Goal: Task Accomplishment & Management: Complete application form

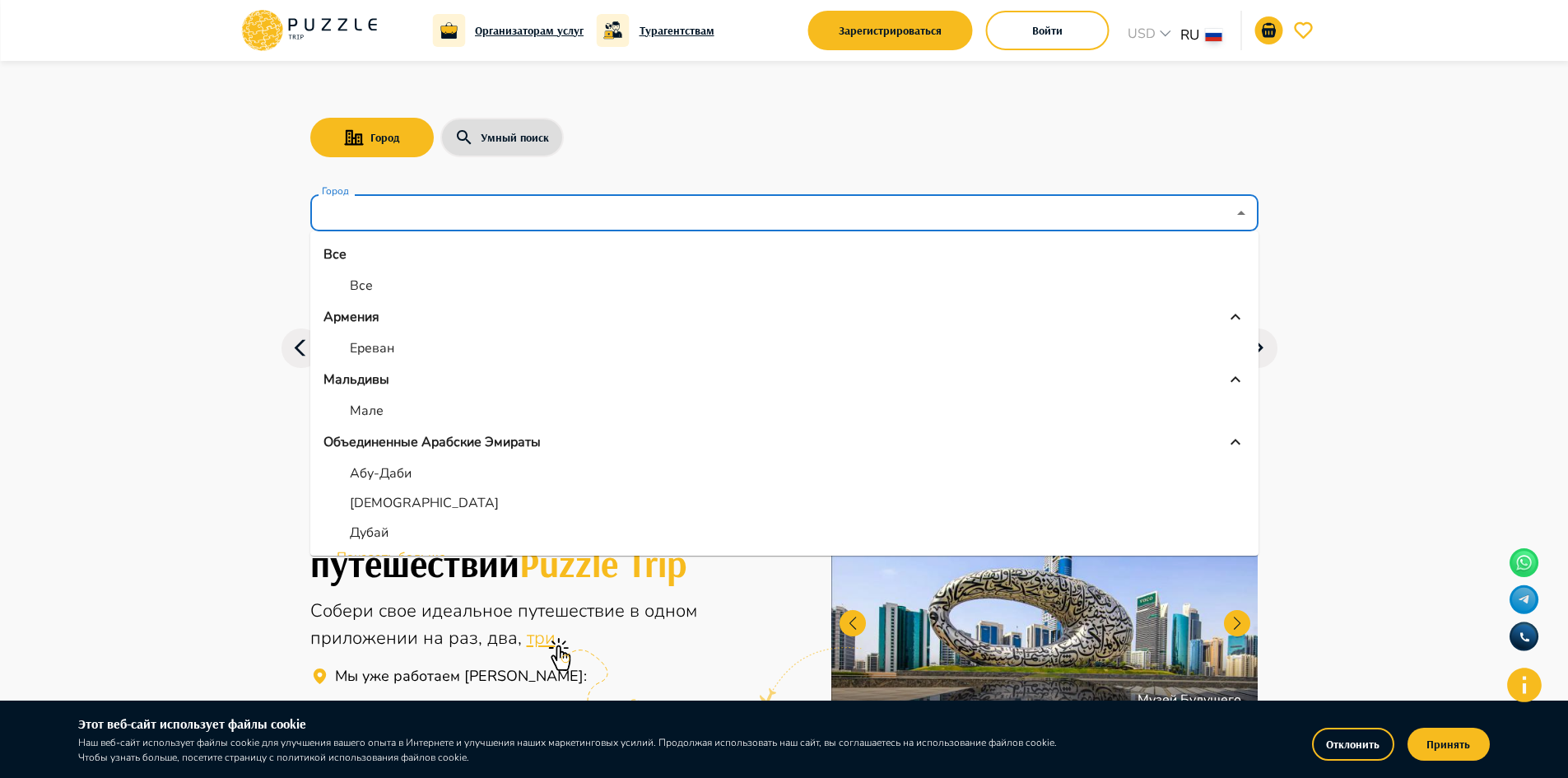
click at [427, 221] on input "Город" at bounding box center [772, 213] width 907 height 32
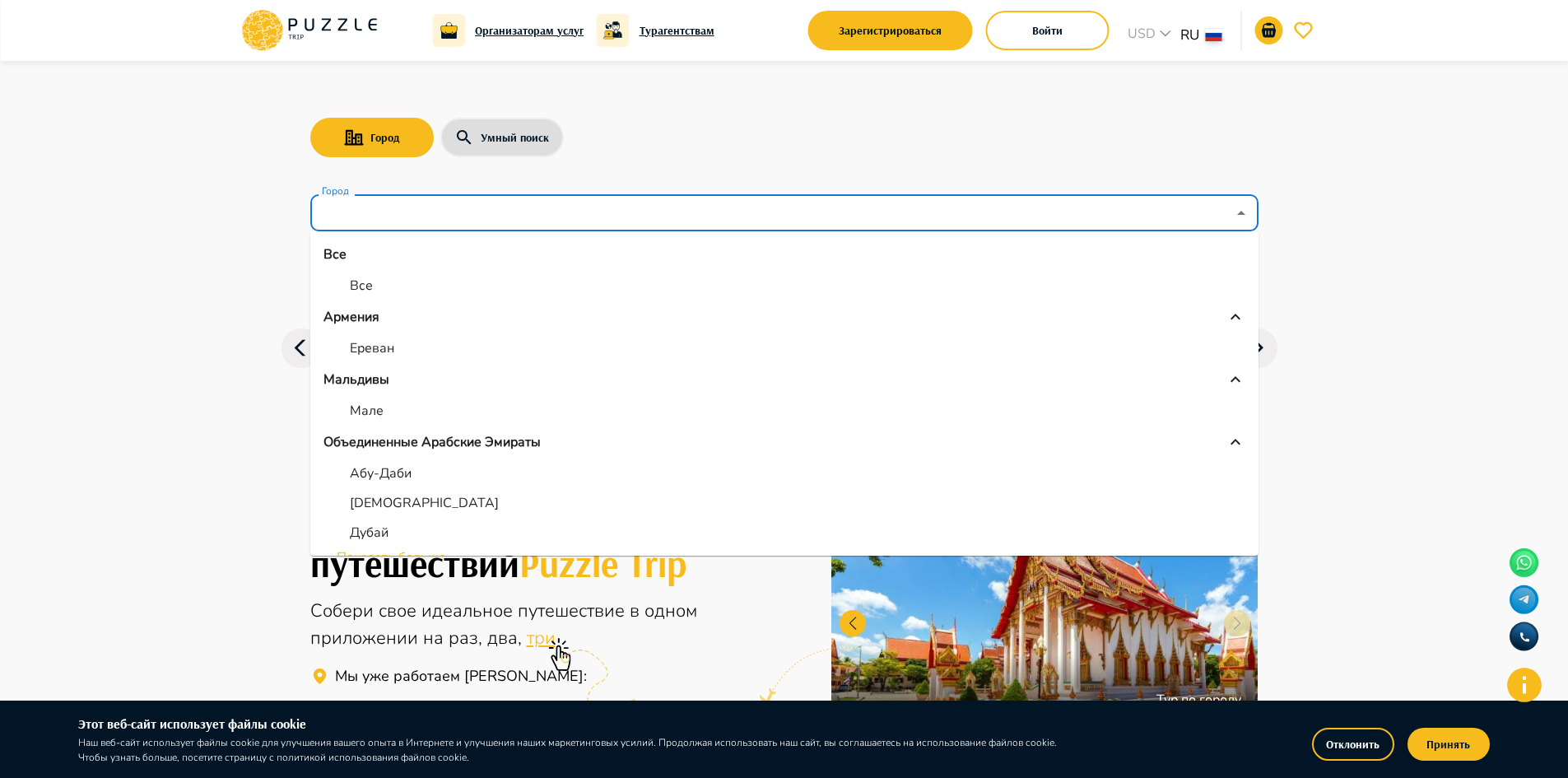
click at [381, 346] on p "Ереван" at bounding box center [371, 349] width 44 height 20
type input "******"
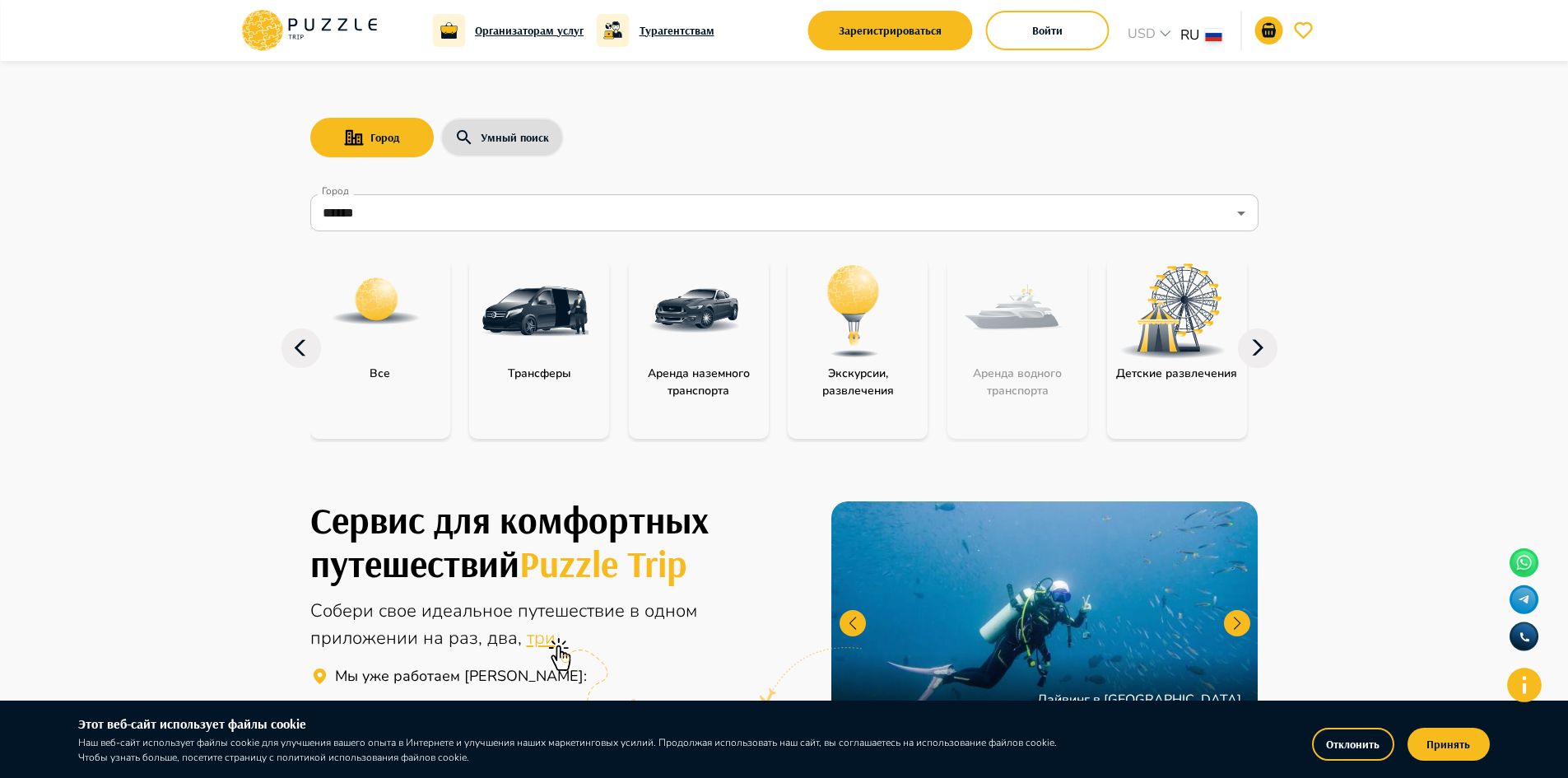
click at [878, 396] on p "Экскурсии, развлечения" at bounding box center [858, 381] width 140 height 35
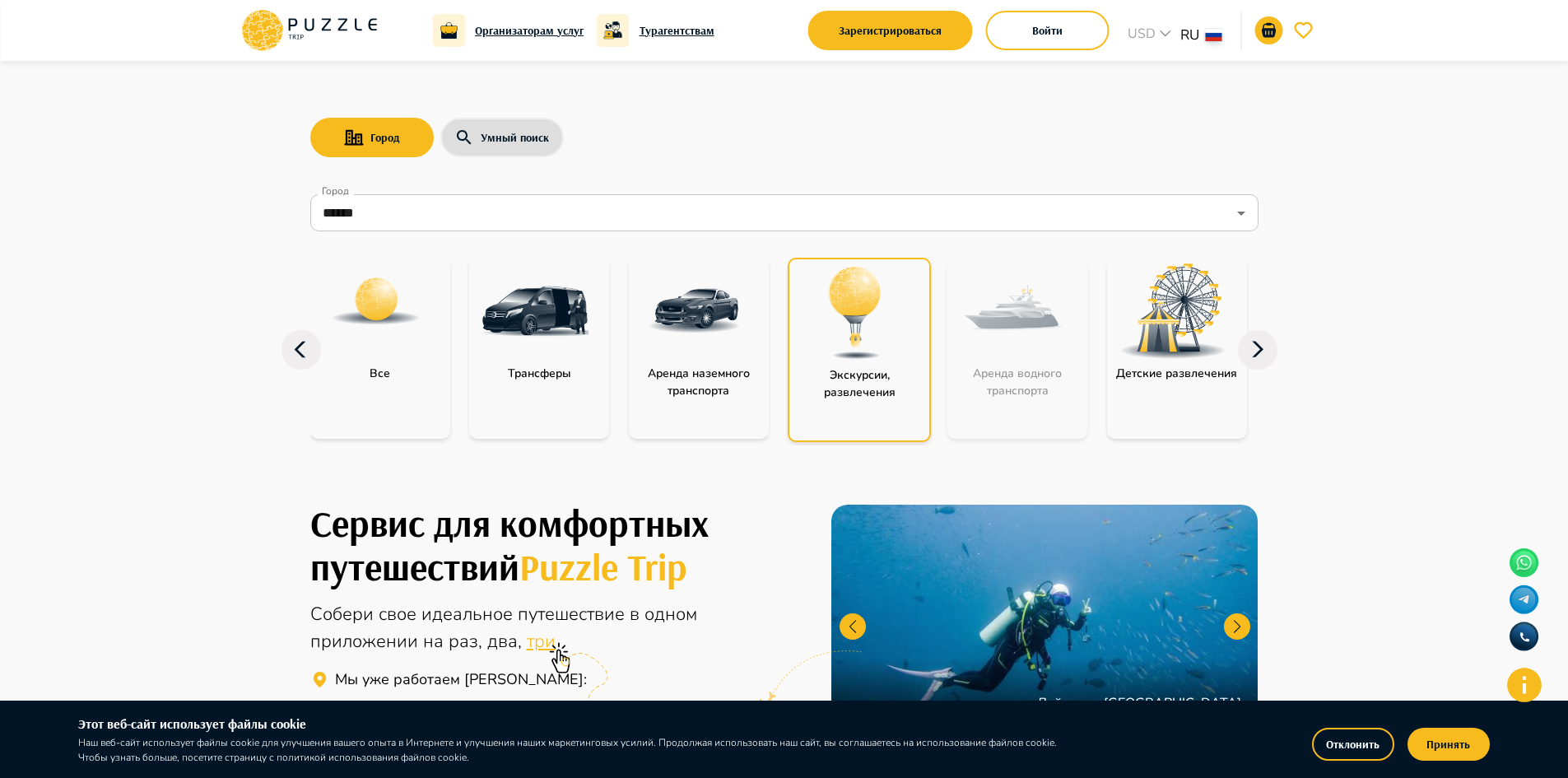
click at [865, 378] on p "Экскурсии, развлечения" at bounding box center [859, 383] width 140 height 35
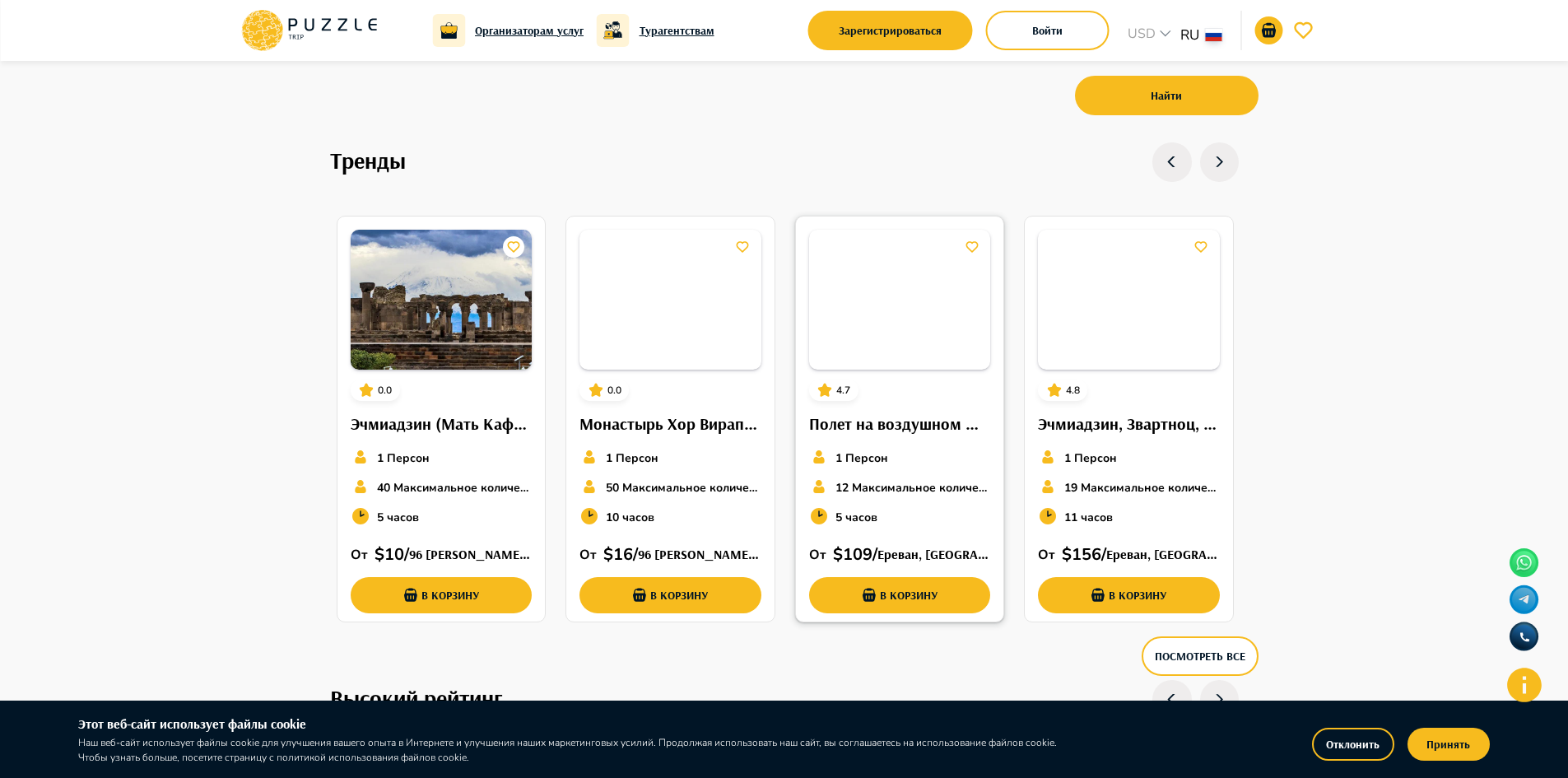
scroll to position [494, 0]
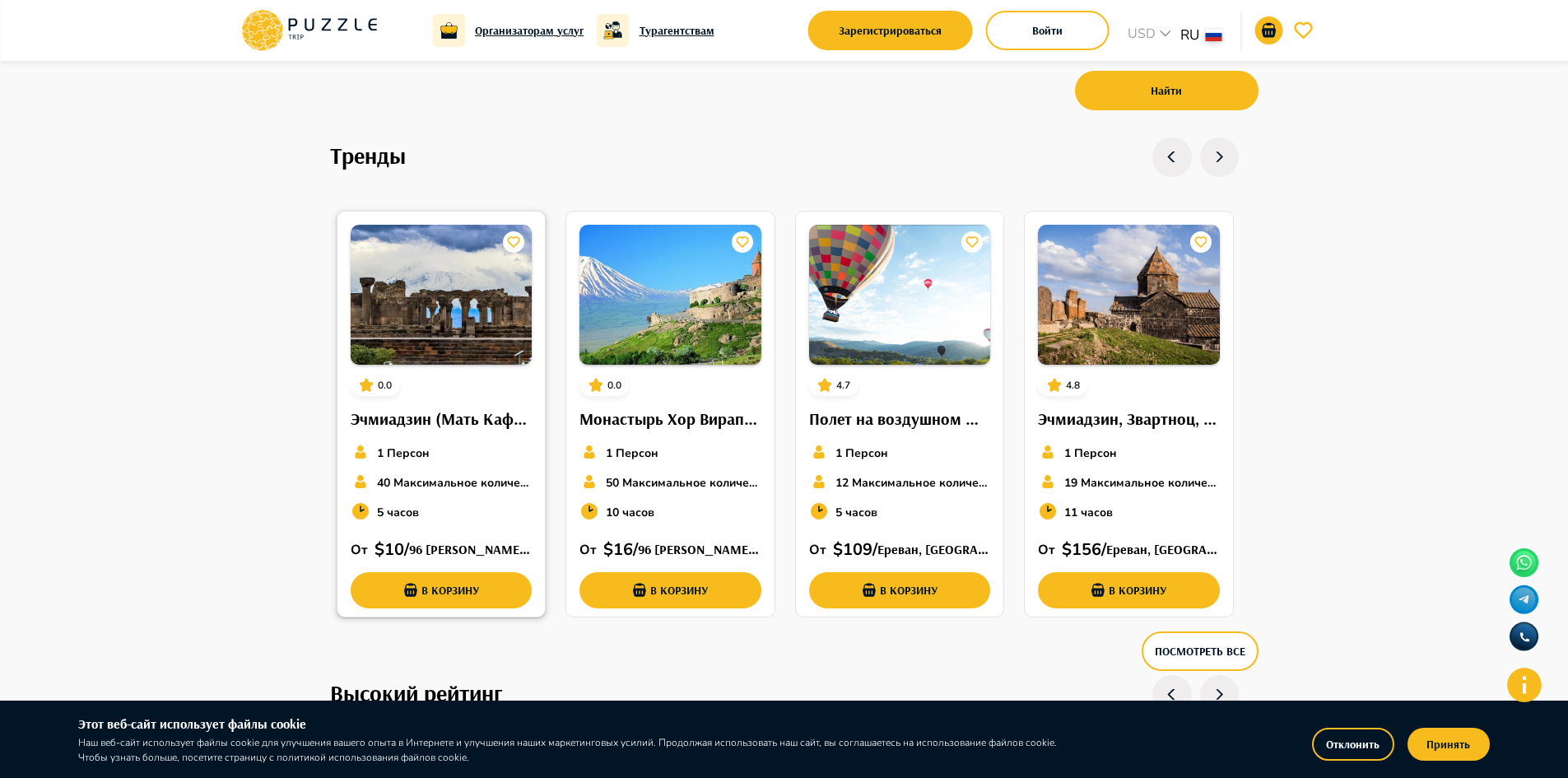
click at [440, 418] on h6 "Эчмиадзин (Мать Кафедральный собор, Рипсиме, Гаяне), Звартноц." at bounding box center [441, 419] width 182 height 27
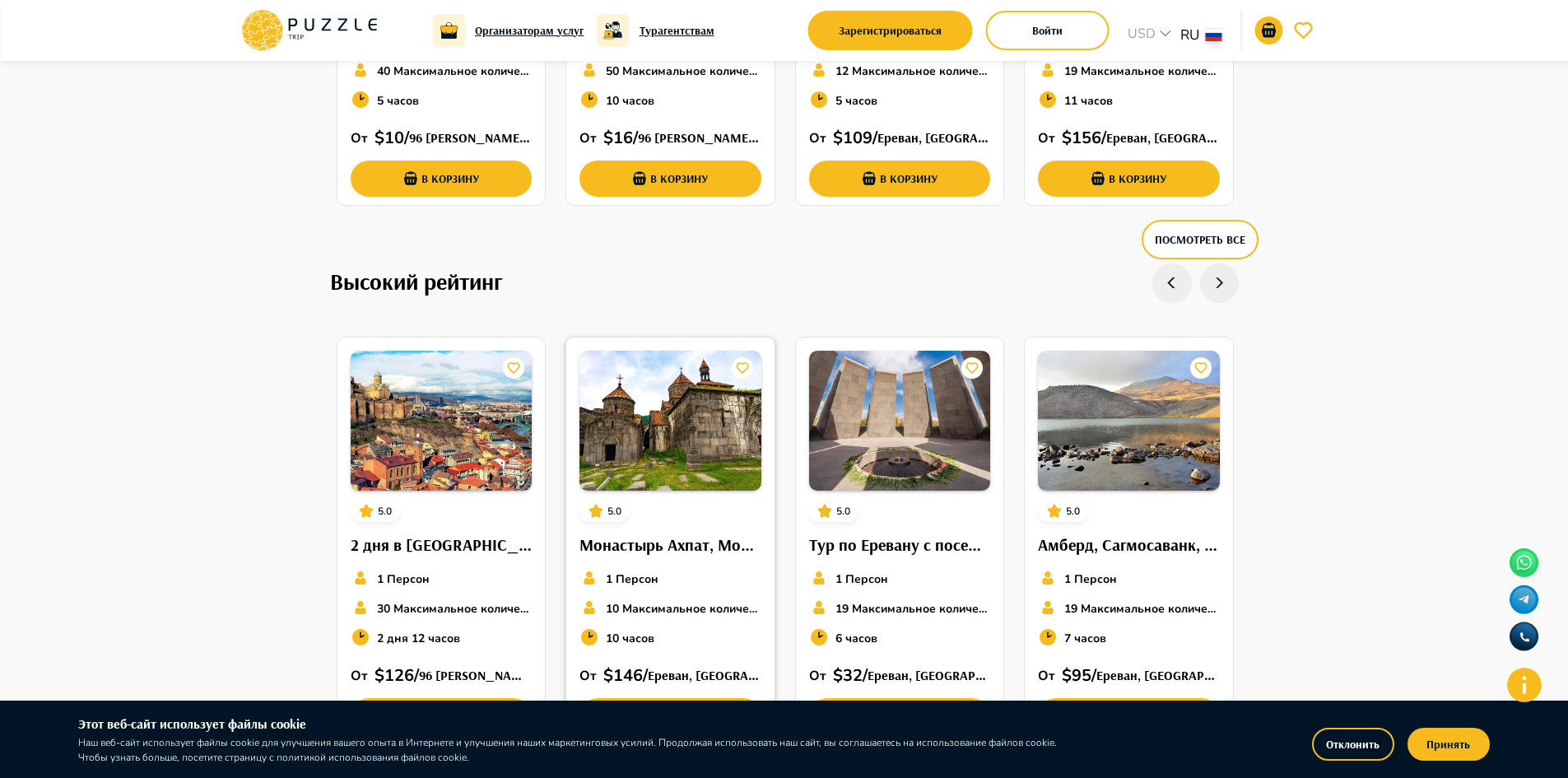
scroll to position [576, 0]
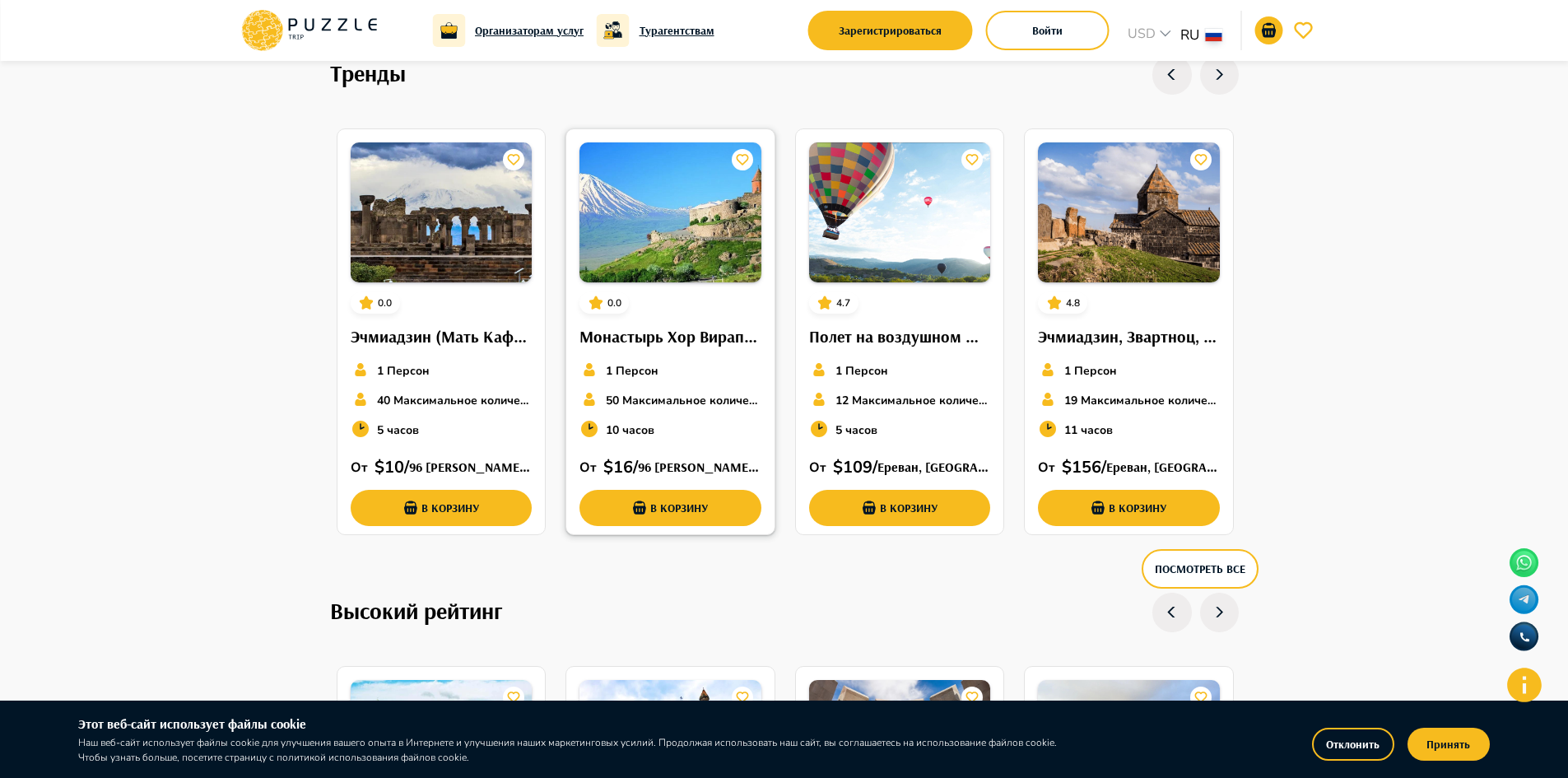
click at [645, 336] on h6 "Монастырь Хор Вирап, Птичья Пещера, Винный завод Хин Арени, Монастырь Нораванк." at bounding box center [670, 337] width 182 height 27
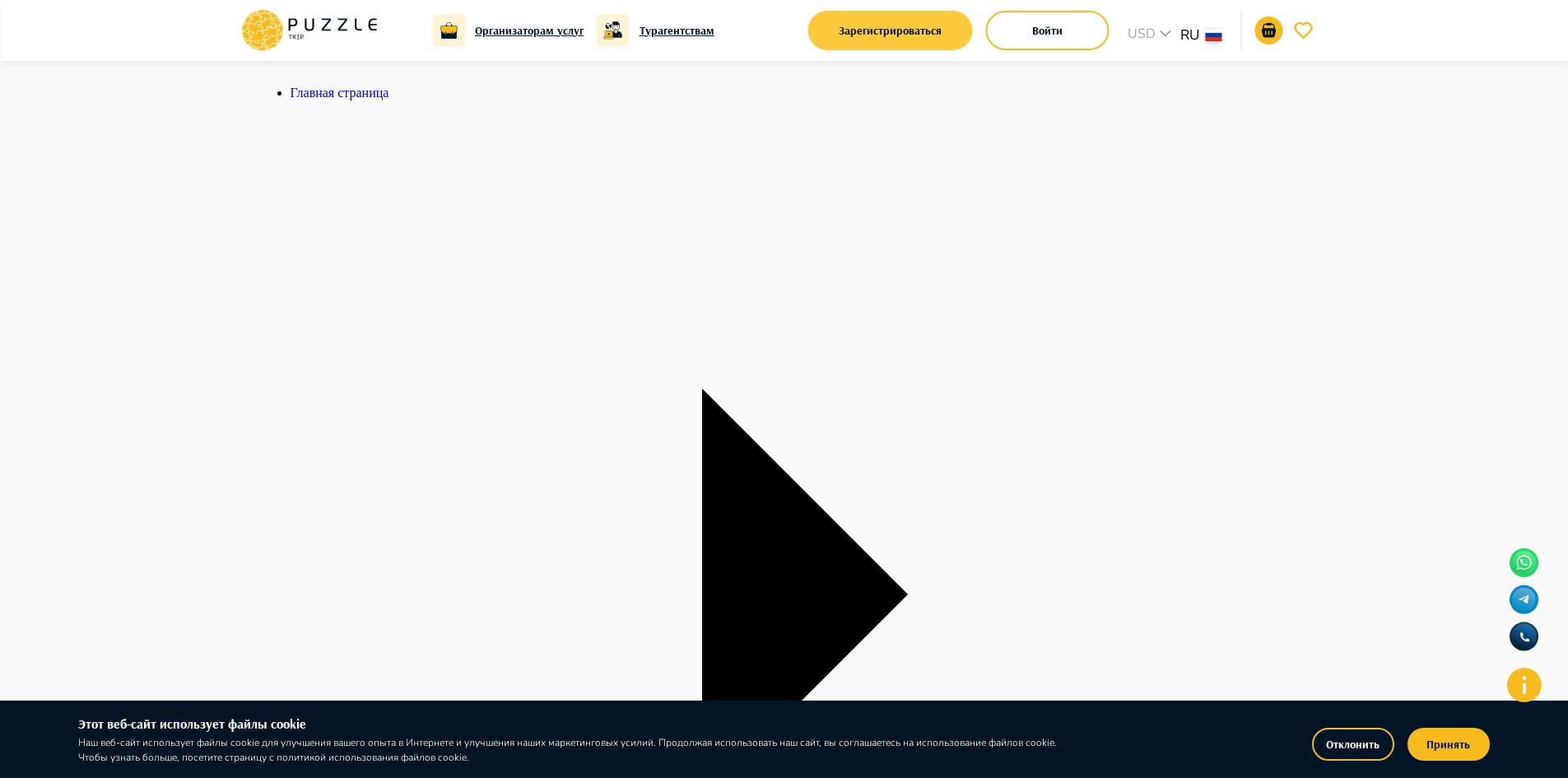
click at [917, 35] on button "Зарегистрироваться" at bounding box center [891, 31] width 165 height 39
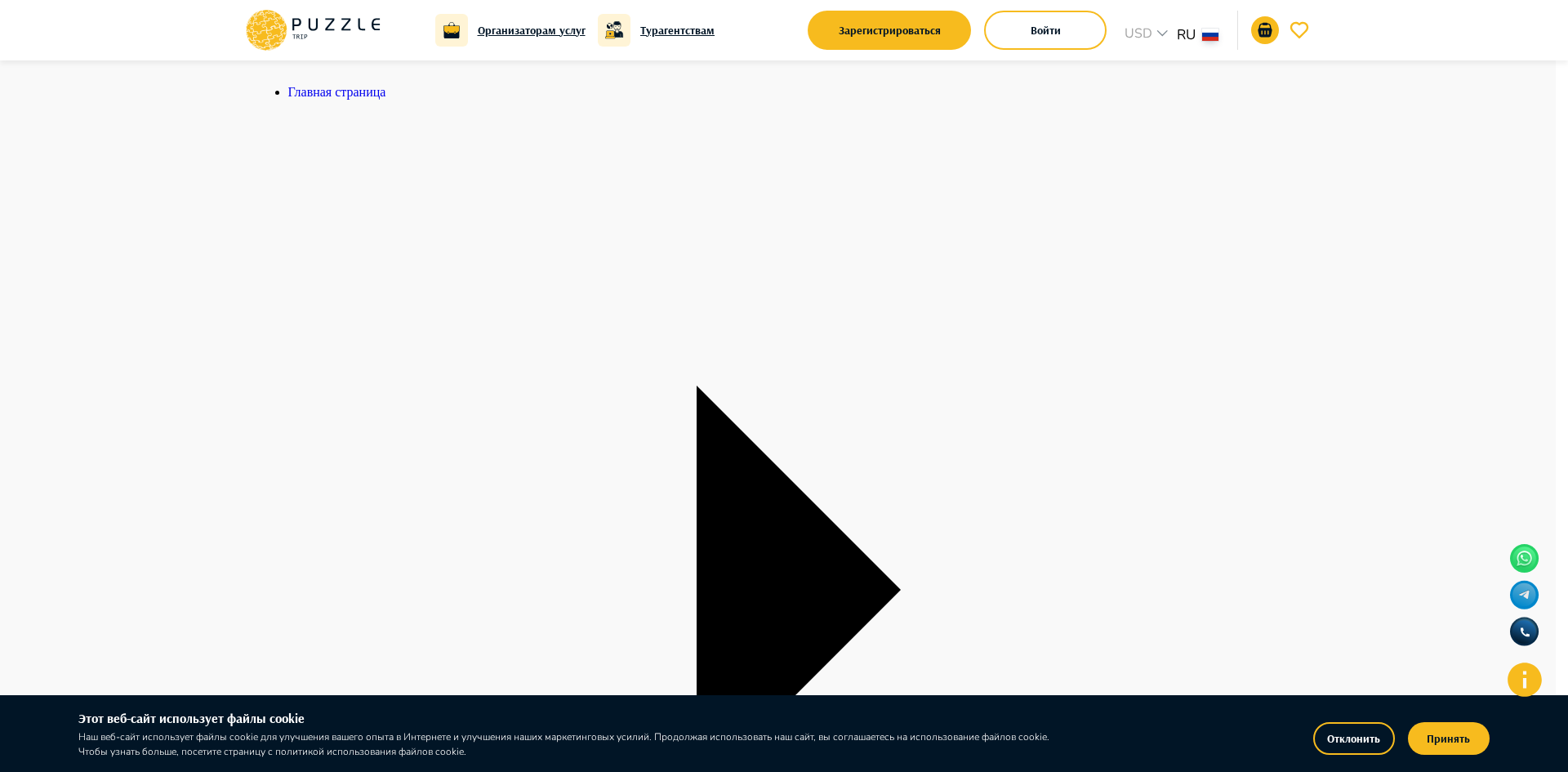
scroll to position [23, 0]
